Goal: Find specific page/section: Find specific page/section

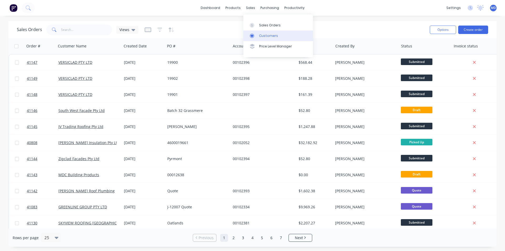
click at [267, 36] on div "Customers" at bounding box center [268, 35] width 19 height 5
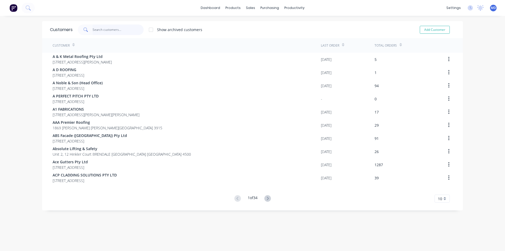
click at [113, 31] on input "text" at bounding box center [118, 29] width 51 height 11
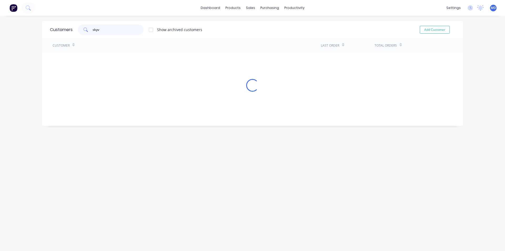
type input "skyv"
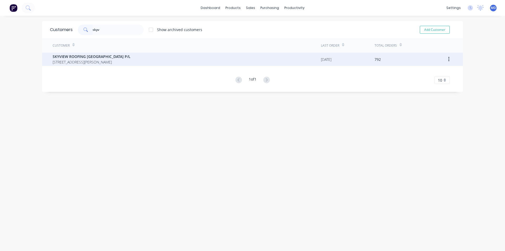
click at [92, 59] on span "SKYVIEW ROOFING [GEOGRAPHIC_DATA] P/L" at bounding box center [92, 57] width 78 height 6
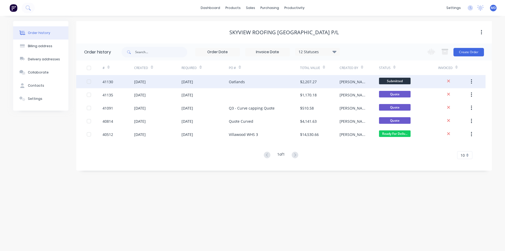
click at [193, 82] on div "[DATE]" at bounding box center [187, 82] width 12 height 6
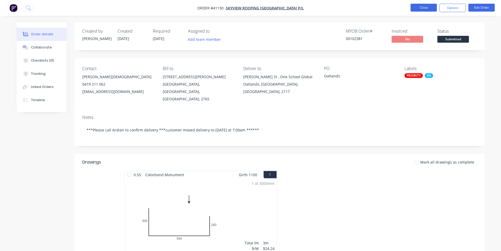
click at [423, 7] on button "Close" at bounding box center [423, 8] width 26 height 8
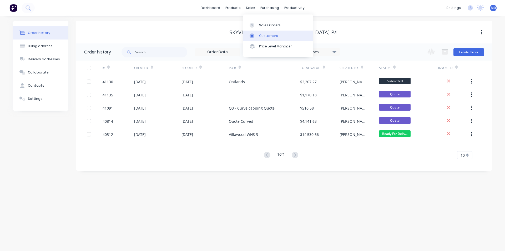
click at [267, 35] on div "Customers" at bounding box center [268, 35] width 19 height 5
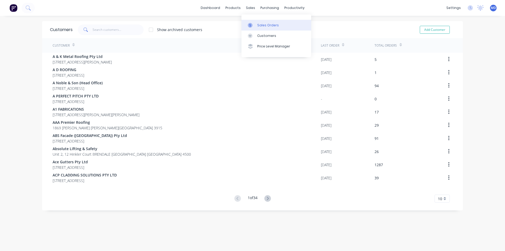
click at [270, 25] on div "Sales Orders" at bounding box center [268, 25] width 22 height 5
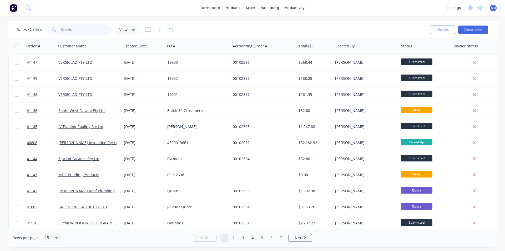
click at [87, 31] on input "text" at bounding box center [86, 29] width 51 height 11
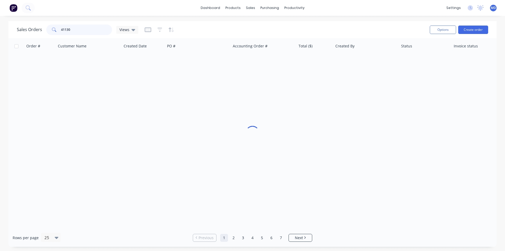
type input "41130"
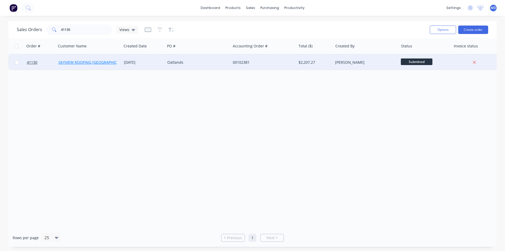
click at [84, 62] on link "SKYVIEW ROOFING [GEOGRAPHIC_DATA] P/L" at bounding box center [96, 62] width 77 height 5
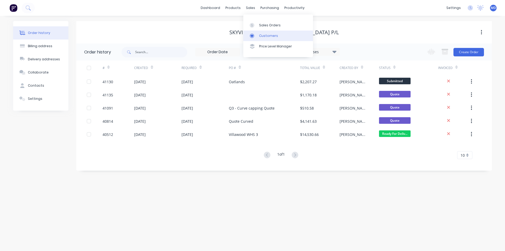
click at [264, 33] on div "Customers" at bounding box center [268, 35] width 19 height 5
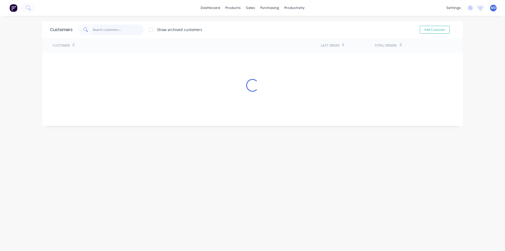
click at [106, 30] on input "text" at bounding box center [118, 29] width 51 height 11
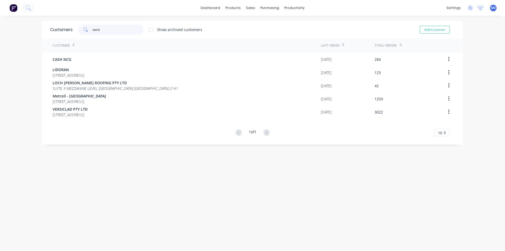
type input "versi"
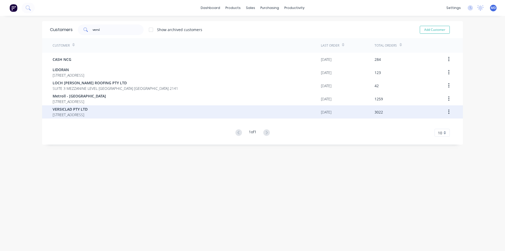
click at [75, 110] on span "VERSICLAD PTY LTD" at bounding box center [70, 109] width 35 height 6
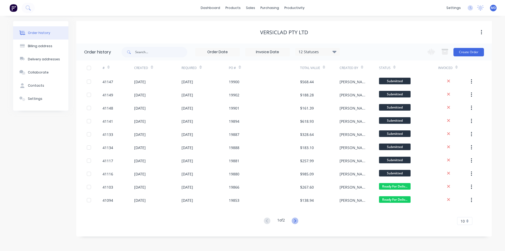
click at [295, 221] on icon at bounding box center [295, 220] width 7 height 7
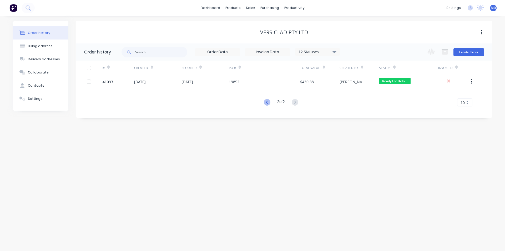
click at [265, 103] on icon at bounding box center [267, 102] width 7 height 7
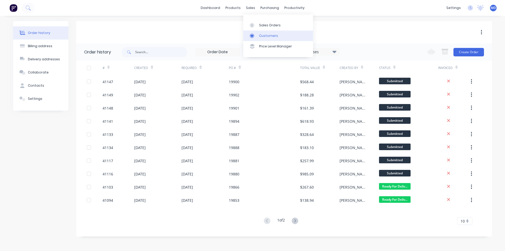
click at [266, 35] on div "Customers" at bounding box center [268, 35] width 19 height 5
